Goal: Task Accomplishment & Management: Manage account settings

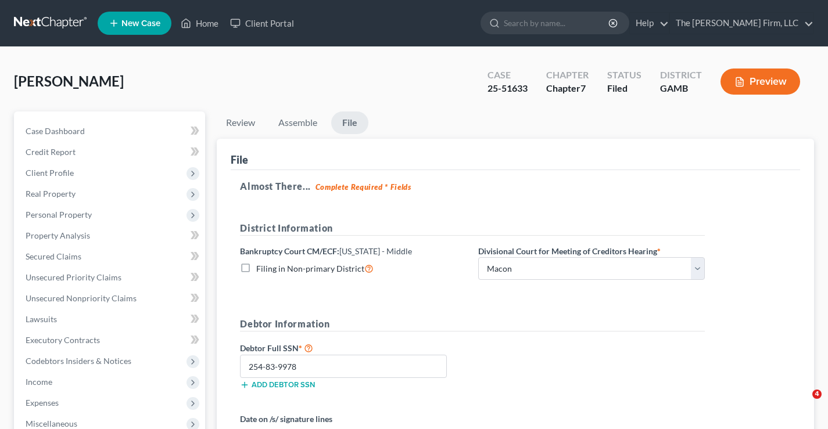
select select "4"
click at [43, 22] on link at bounding box center [51, 23] width 74 height 21
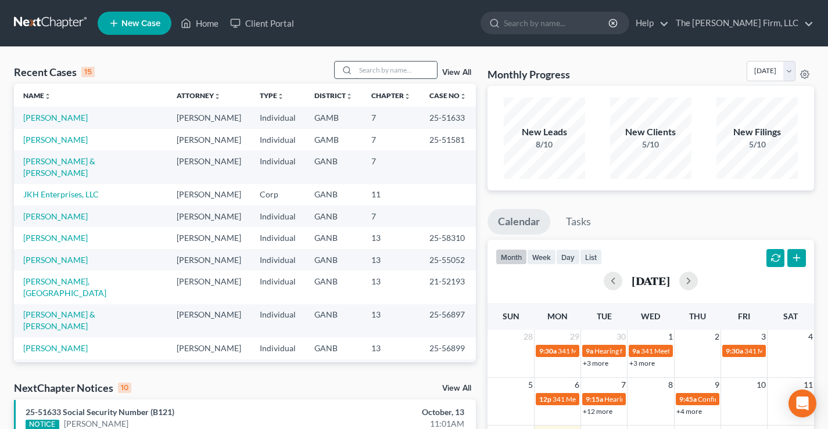
click at [372, 70] on input "search" at bounding box center [396, 70] width 81 height 17
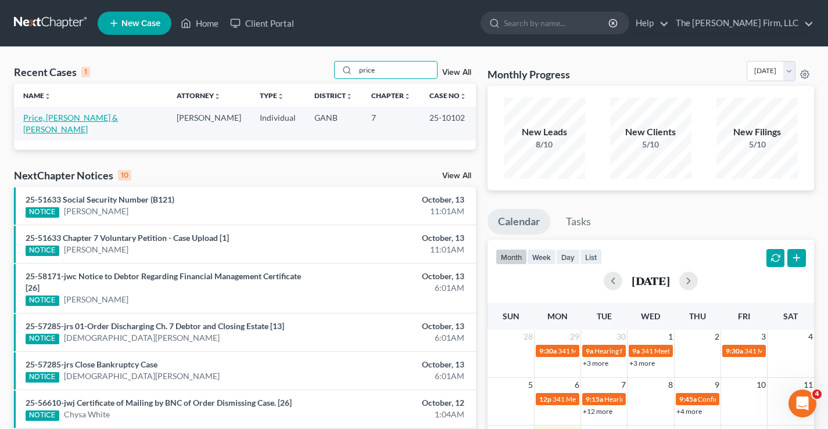
type input "price"
click at [44, 121] on link "Price, [PERSON_NAME] & [PERSON_NAME]" at bounding box center [70, 123] width 95 height 21
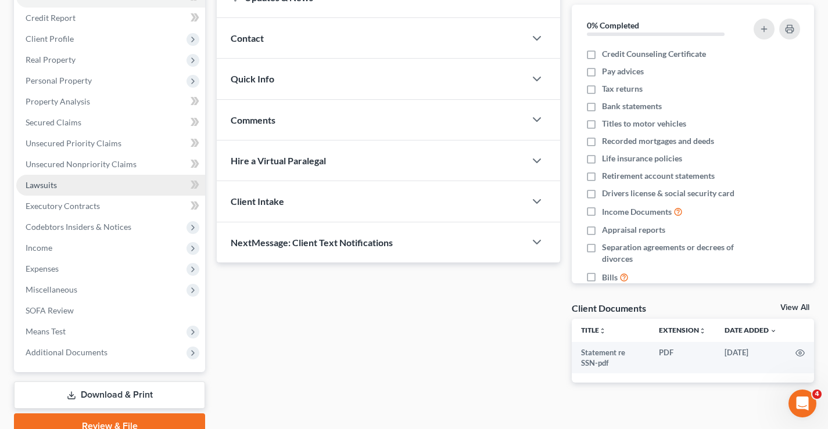
scroll to position [188, 0]
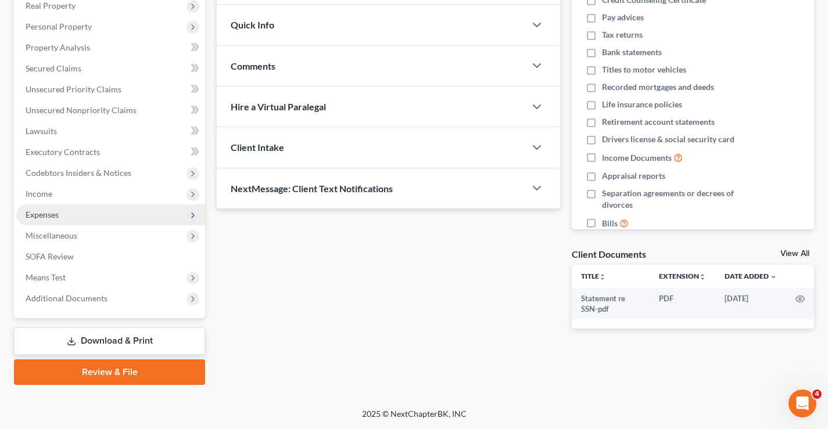
click at [47, 216] on span "Expenses" at bounding box center [42, 215] width 33 height 10
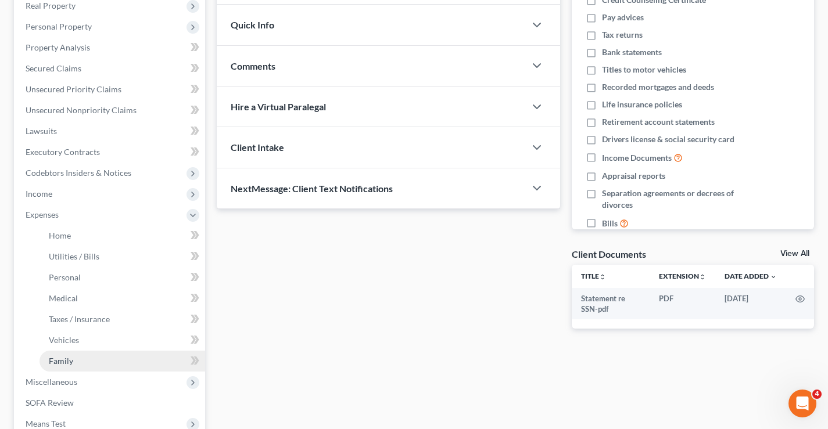
click at [74, 359] on link "Family" at bounding box center [123, 361] width 166 height 21
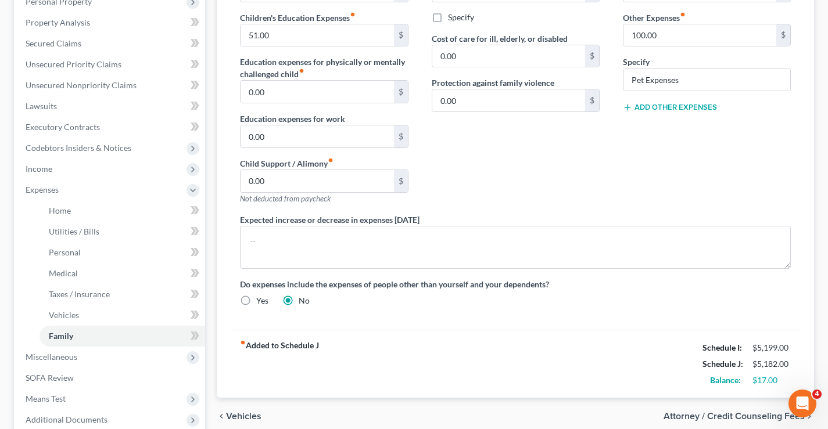
scroll to position [102, 0]
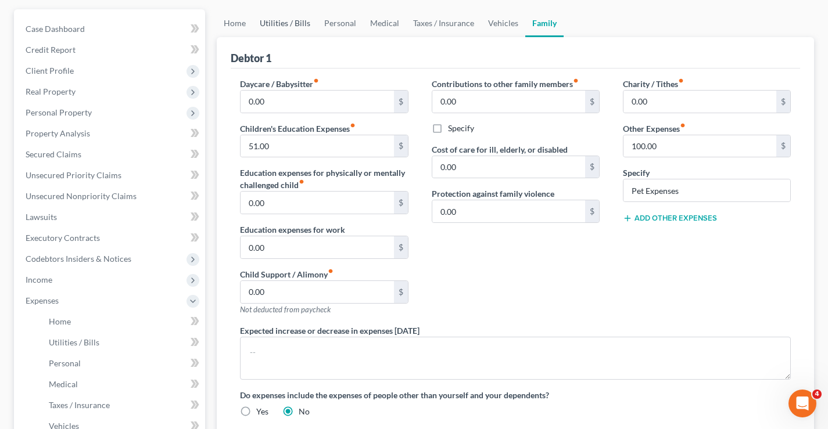
click at [264, 19] on link "Utilities / Bills" at bounding box center [285, 23] width 64 height 28
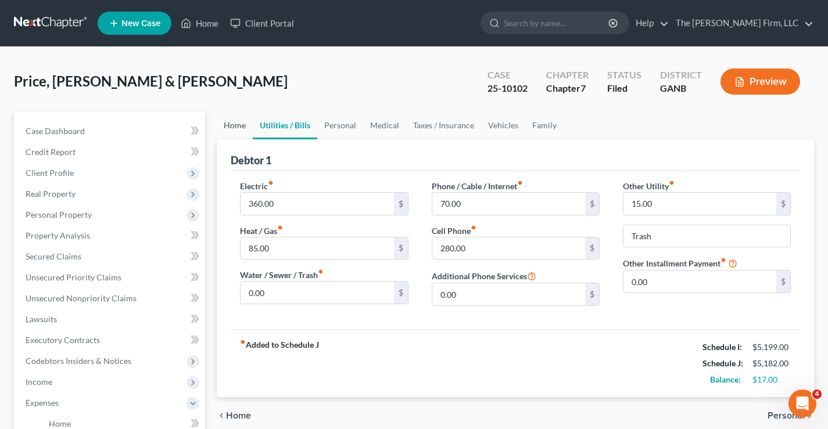
drag, startPoint x: 236, startPoint y: 123, endPoint x: 251, endPoint y: 114, distance: 17.4
click at [236, 124] on link "Home" at bounding box center [235, 126] width 36 height 28
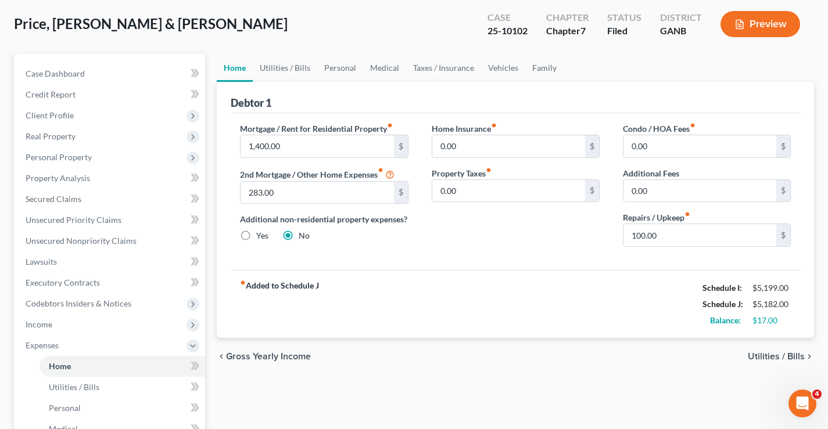
scroll to position [58, 0]
drag, startPoint x: 20, startPoint y: 23, endPoint x: 45, endPoint y: 14, distance: 26.1
click at [20, 23] on span "Price, [PERSON_NAME] & [PERSON_NAME]" at bounding box center [151, 23] width 274 height 17
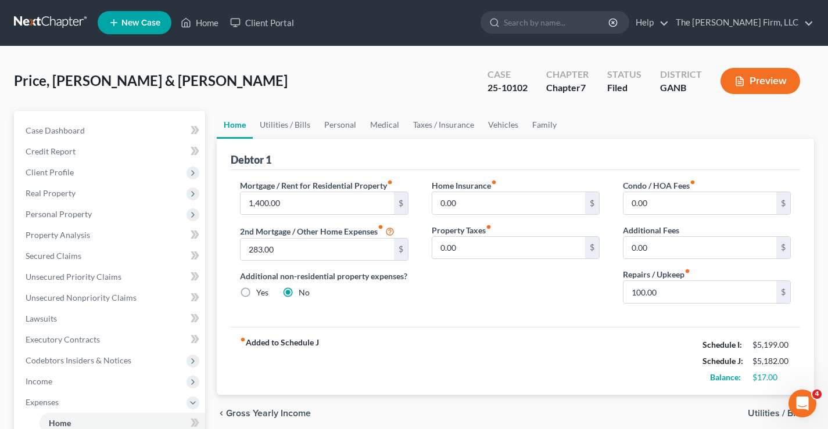
scroll to position [0, 0]
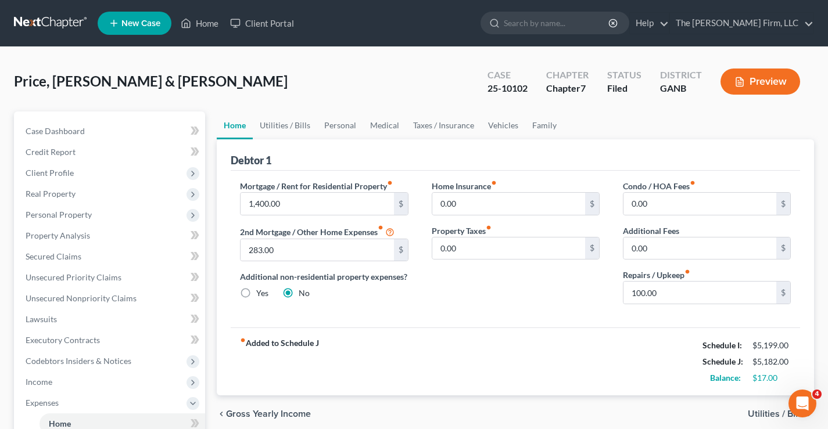
click at [35, 17] on link at bounding box center [51, 23] width 74 height 21
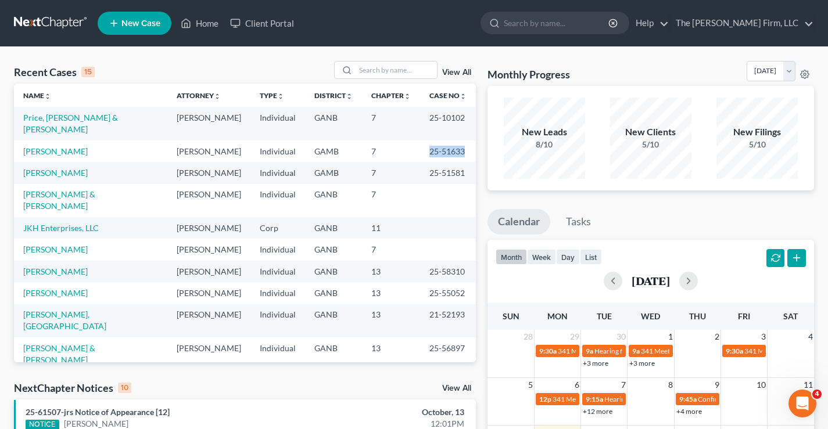
drag, startPoint x: 442, startPoint y: 155, endPoint x: 457, endPoint y: 156, distance: 15.1
click at [457, 156] on tr "[PERSON_NAME] [PERSON_NAME] Individual GAMB 7 25-51633" at bounding box center [245, 151] width 462 height 21
